Goal: Navigation & Orientation: Find specific page/section

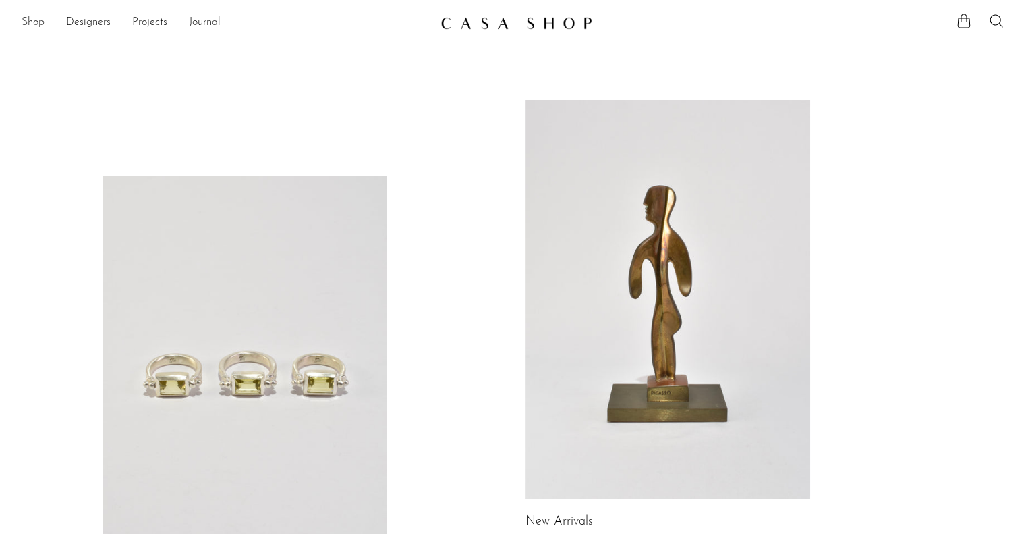
click at [37, 23] on link "Shop" at bounding box center [33, 23] width 23 height 18
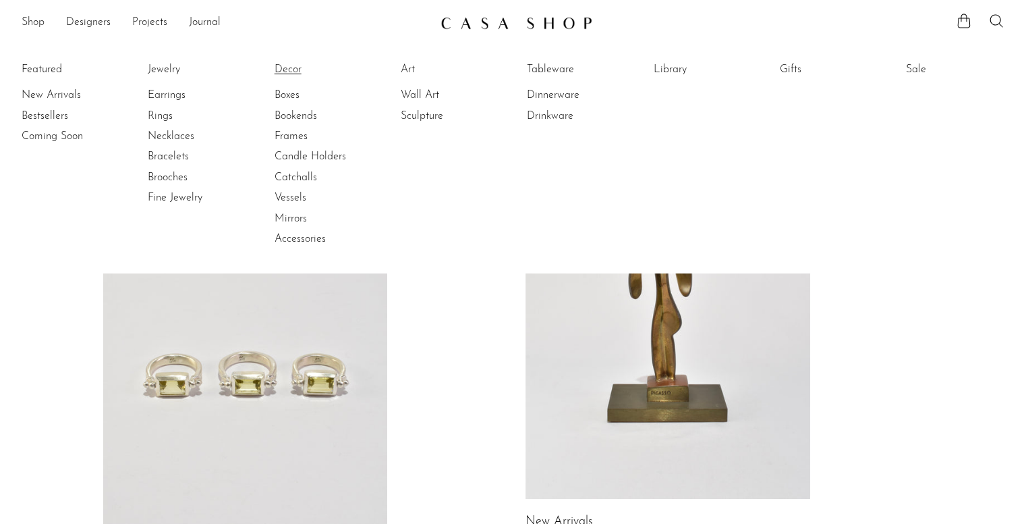
click at [286, 67] on link "Decor" at bounding box center [325, 69] width 101 height 15
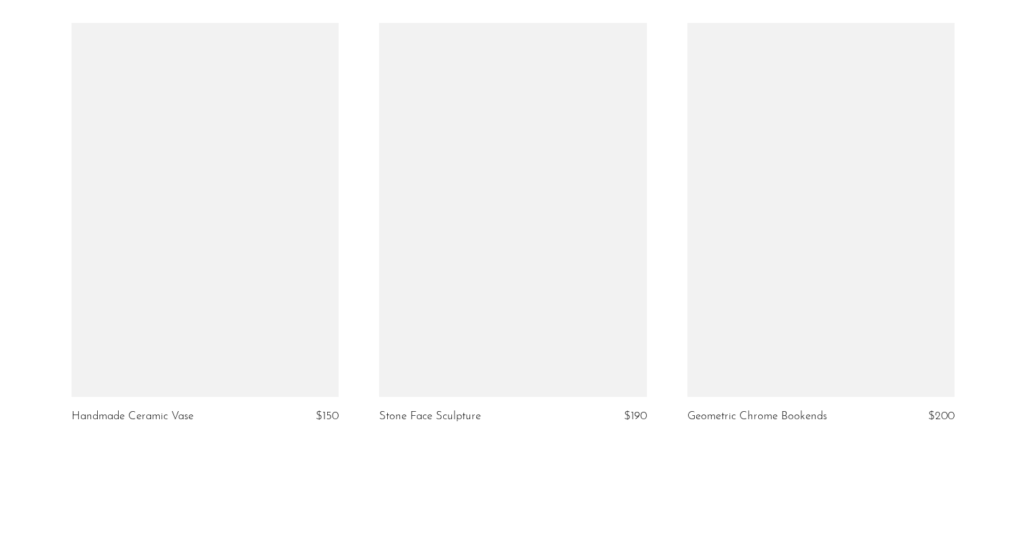
scroll to position [4994, 0]
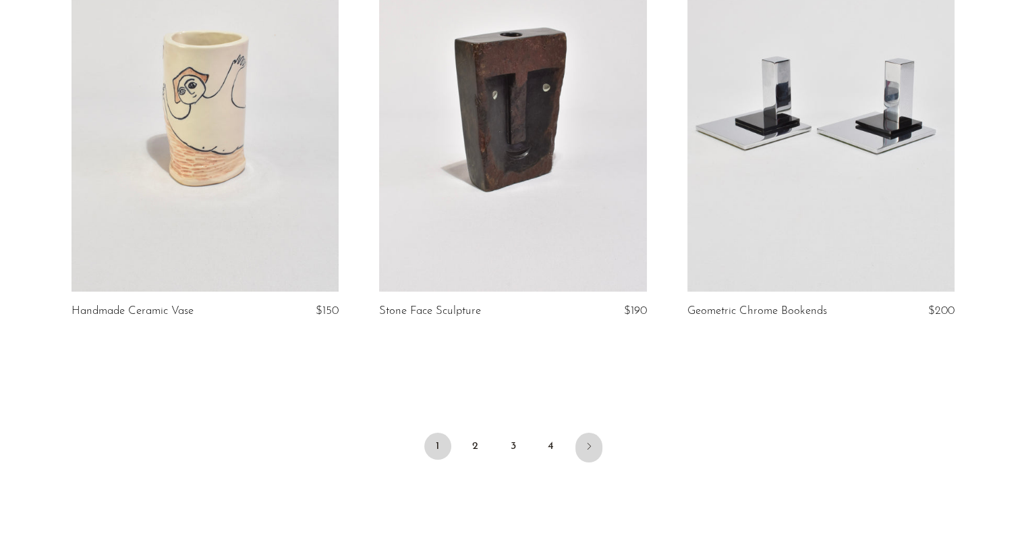
click at [588, 441] on icon "Next" at bounding box center [589, 446] width 11 height 11
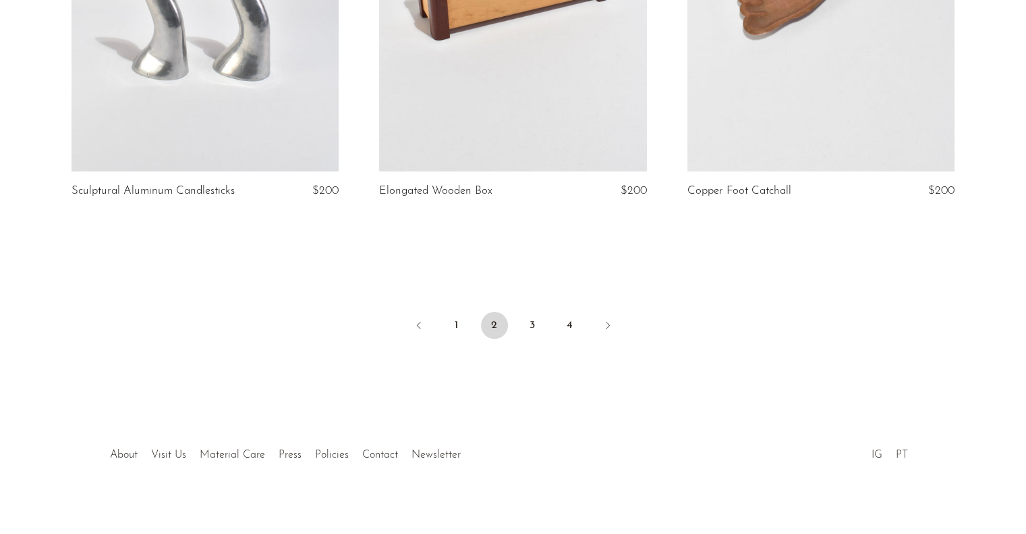
scroll to position [5113, 0]
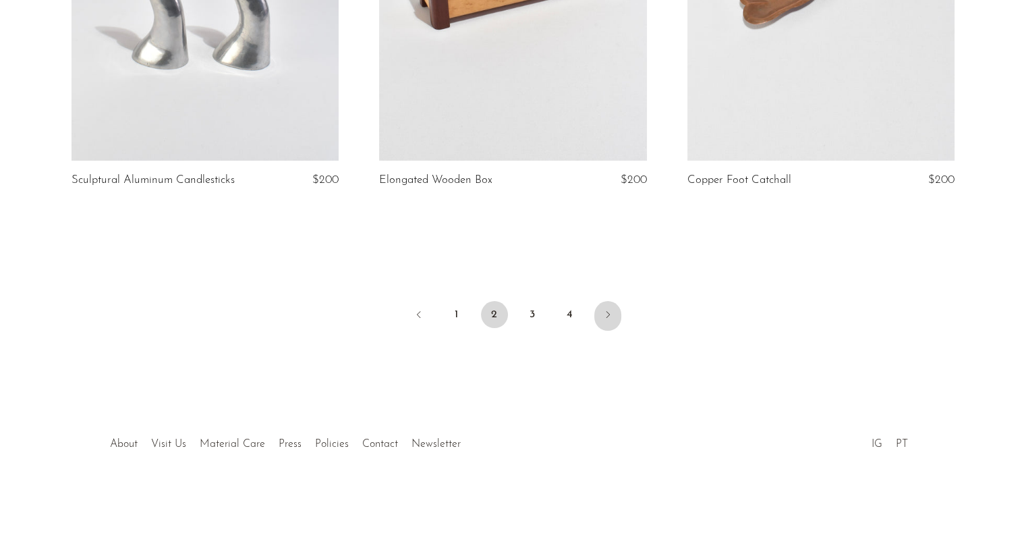
click at [603, 306] on link "Next" at bounding box center [608, 316] width 27 height 30
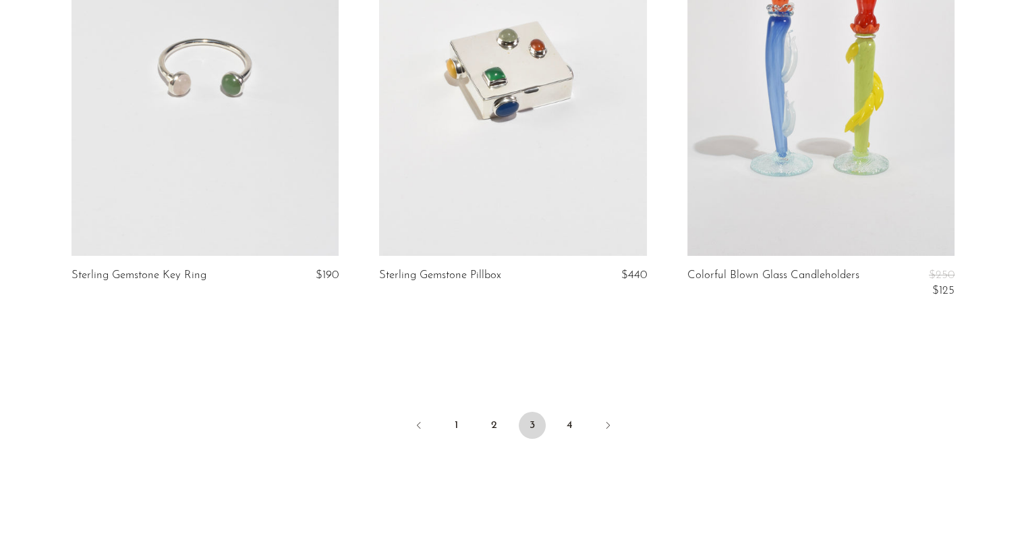
scroll to position [5062, 0]
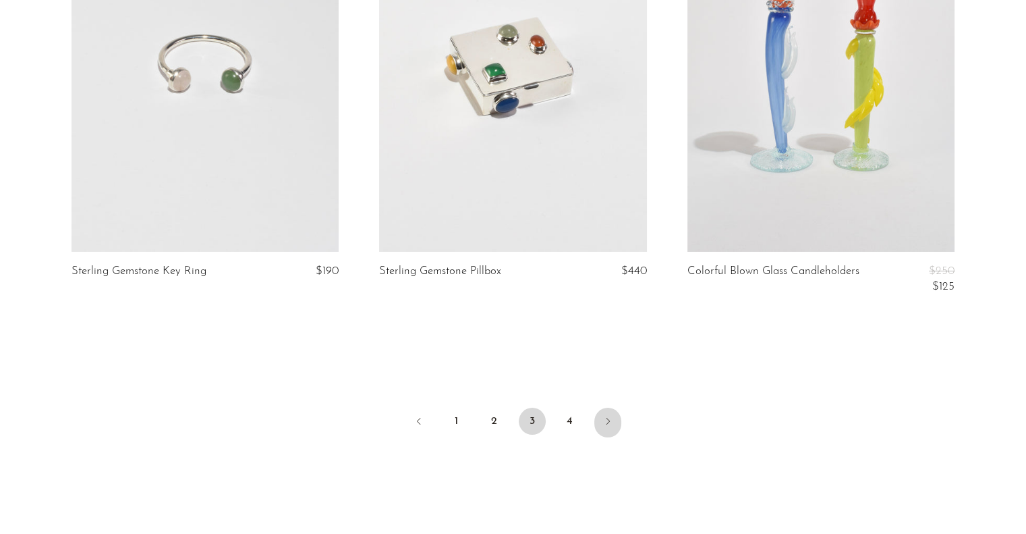
click at [607, 418] on icon "Next" at bounding box center [607, 421] width 3 height 7
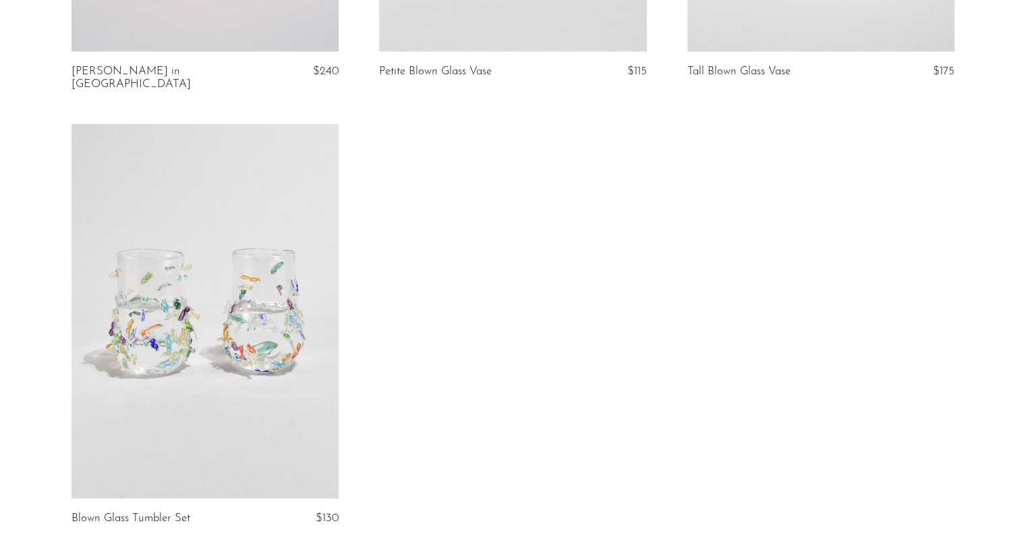
scroll to position [2531, 0]
